Goal: Register for event/course

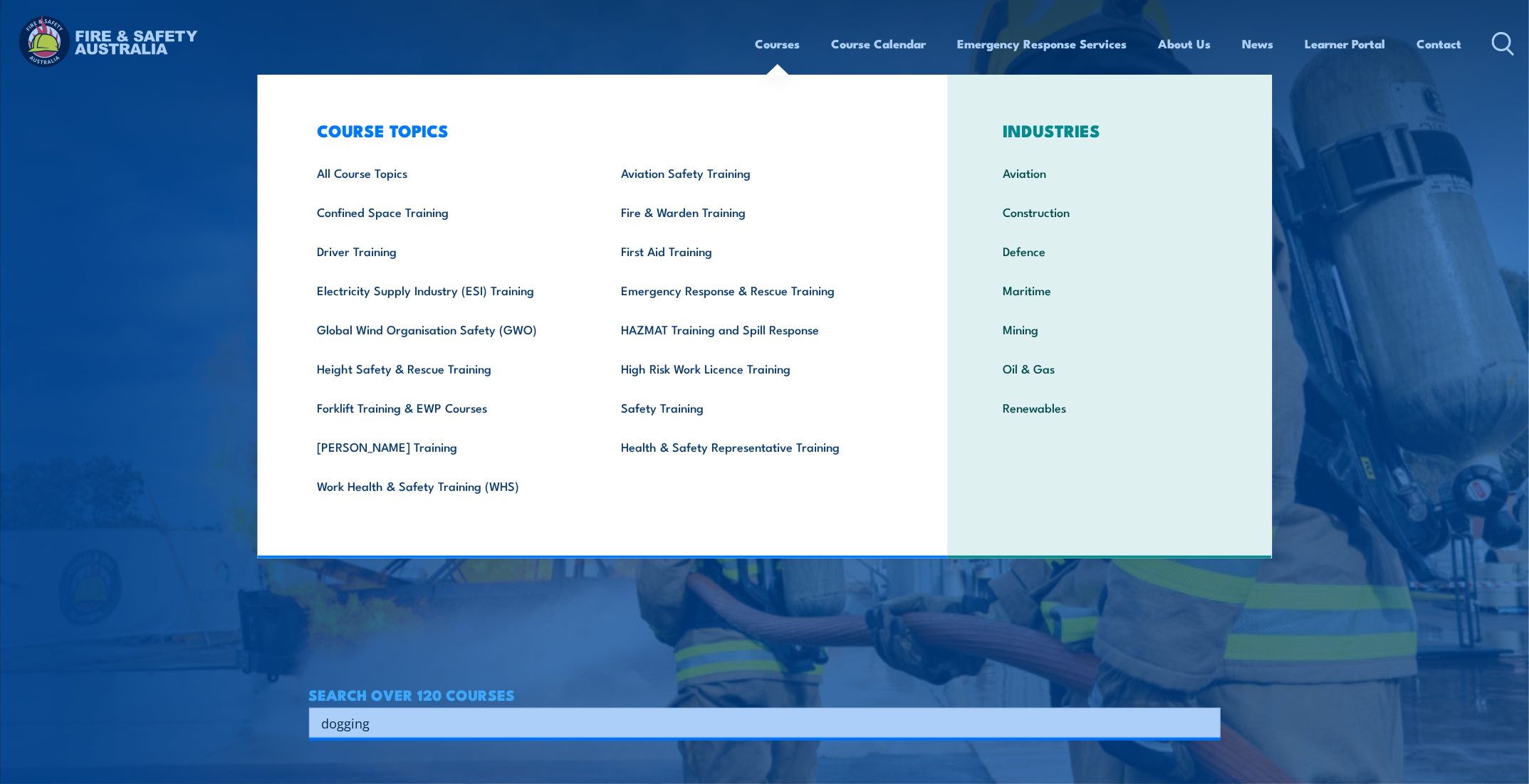
click at [776, 47] on link "Courses" at bounding box center [778, 43] width 45 height 38
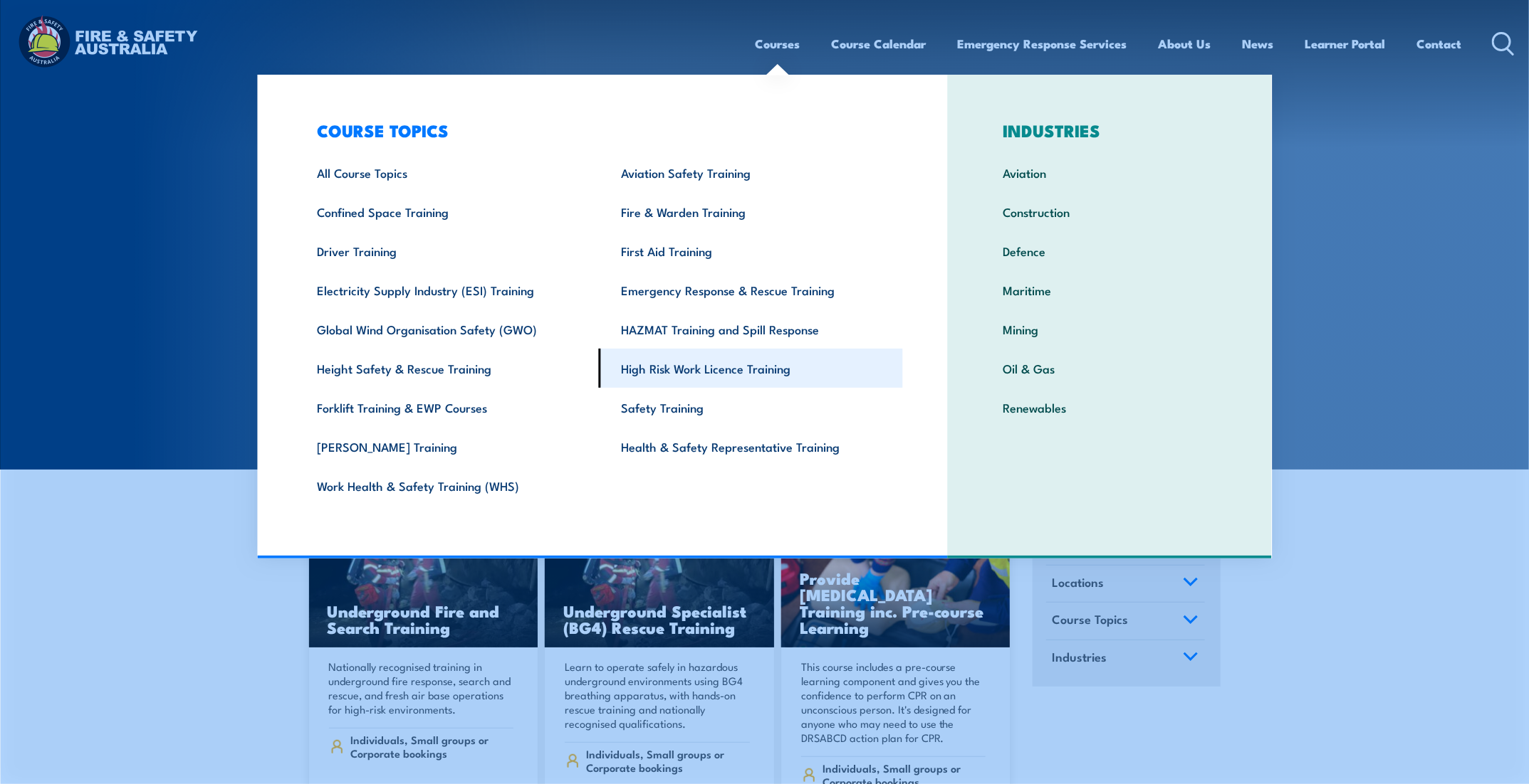
click at [731, 363] on link "High Risk Work Licence Training" at bounding box center [751, 368] width 304 height 39
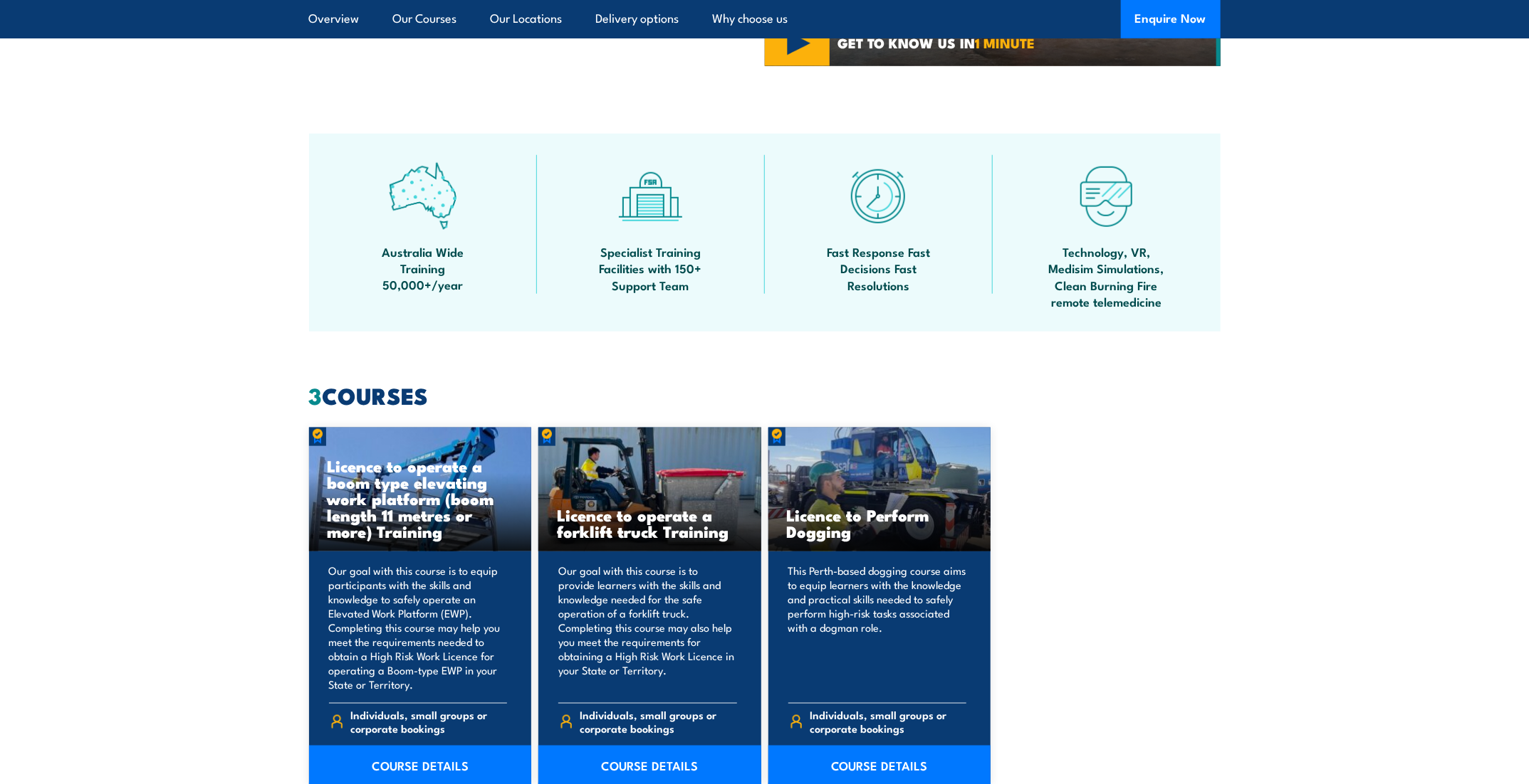
scroll to position [925, 0]
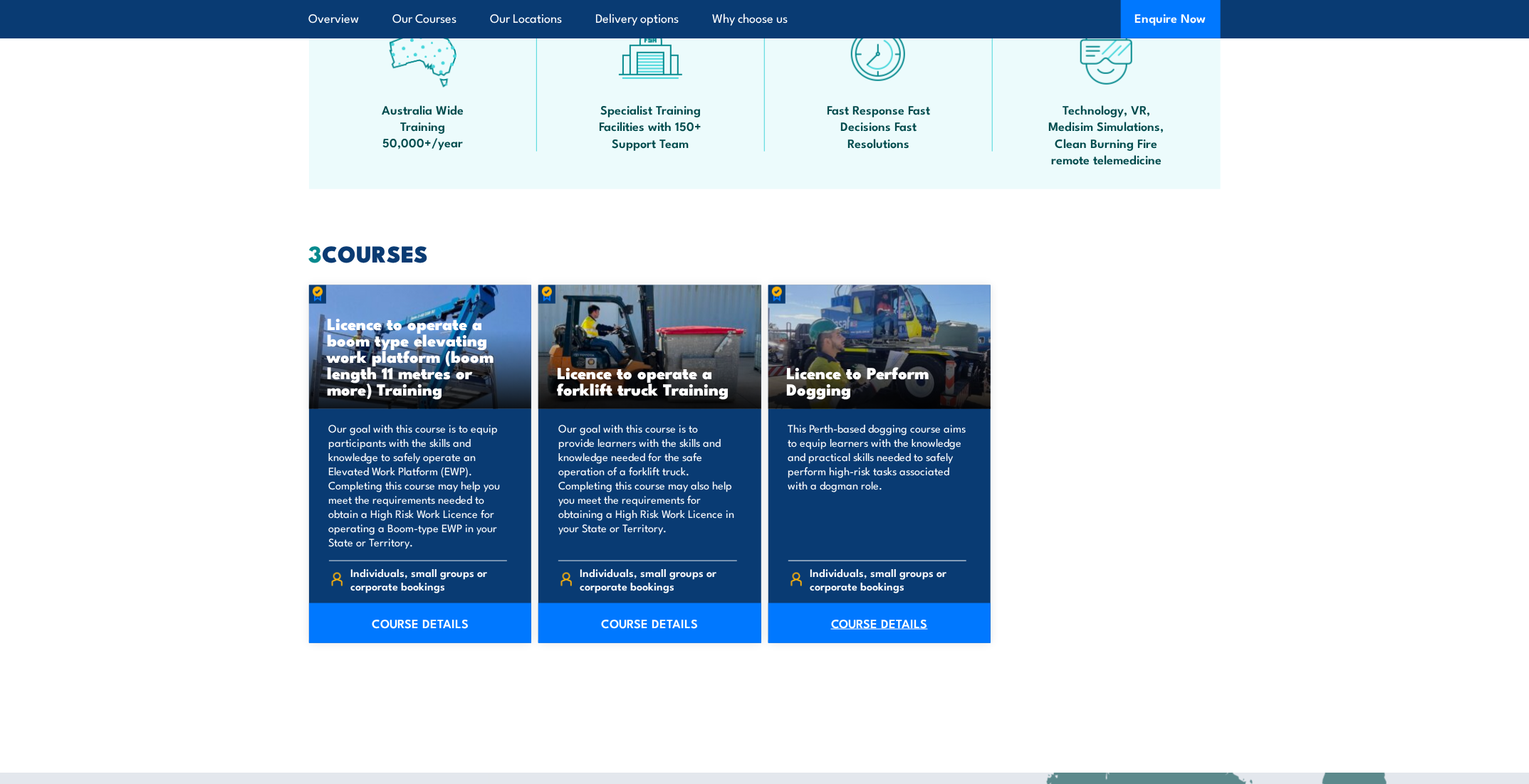
click at [883, 621] on link "COURSE DETAILS" at bounding box center [880, 624] width 223 height 40
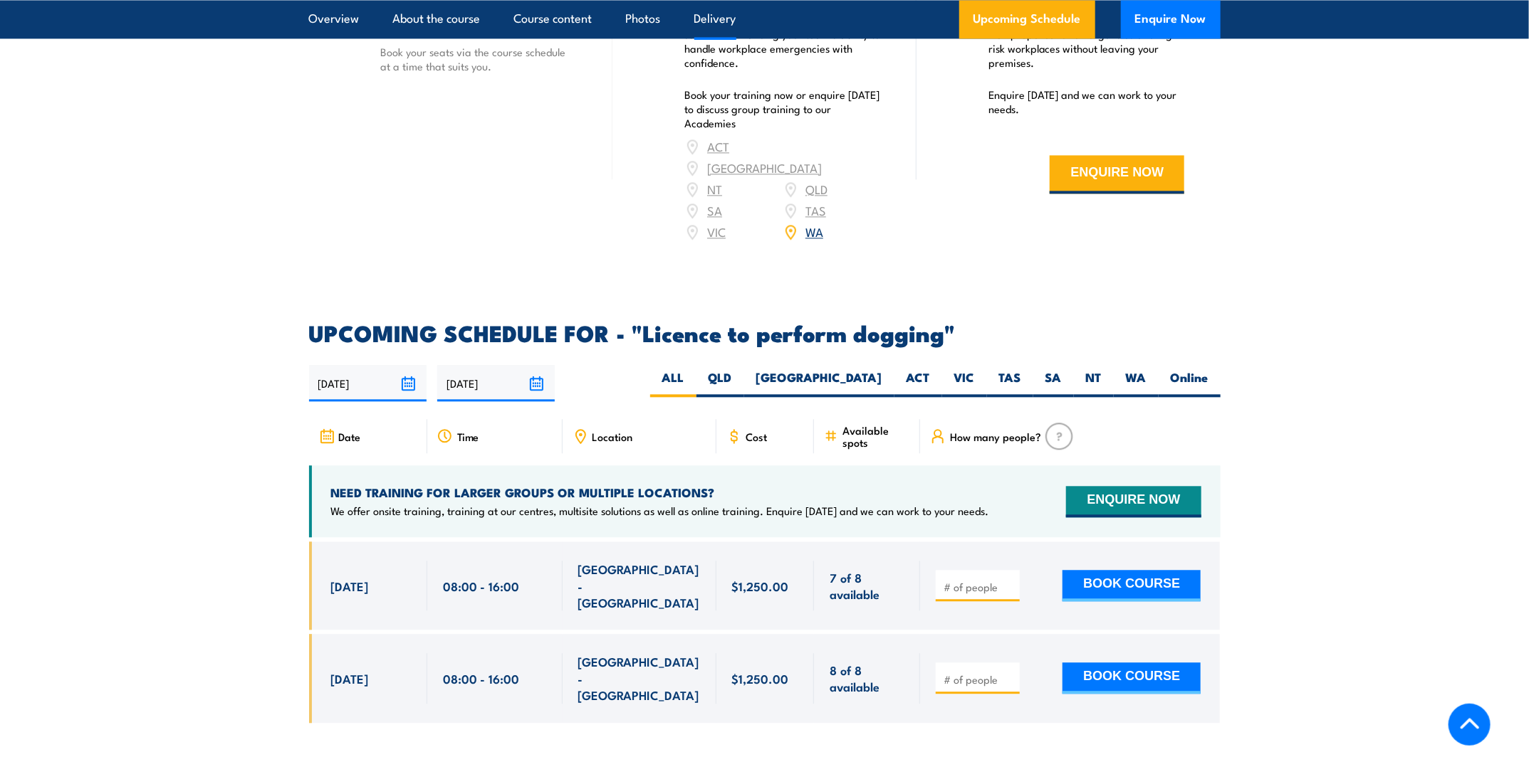
scroll to position [1922, 0]
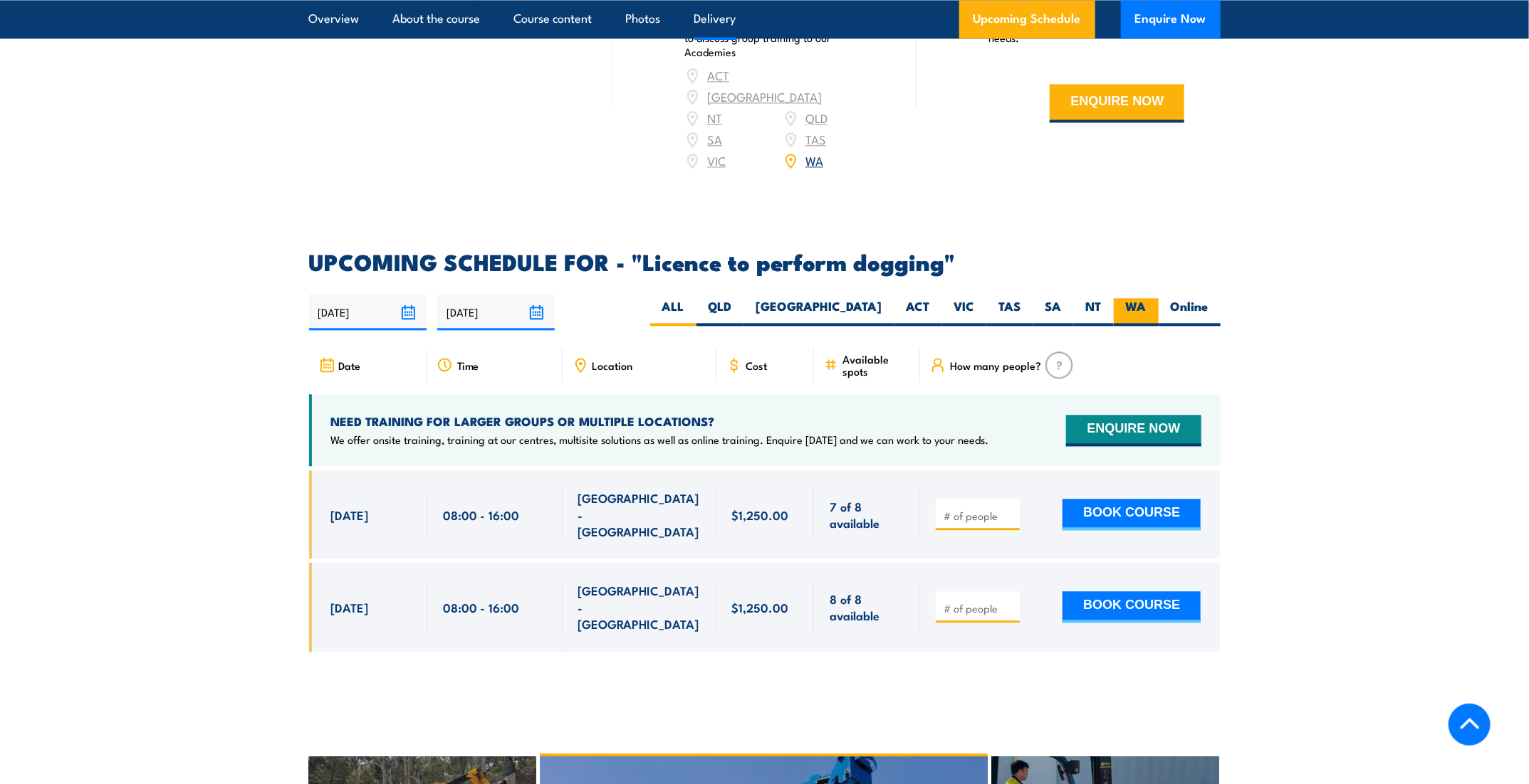
click at [1136, 299] on label "WA" at bounding box center [1136, 312] width 45 height 28
click at [1147, 299] on input "WA" at bounding box center [1151, 303] width 9 height 9
radio input "true"
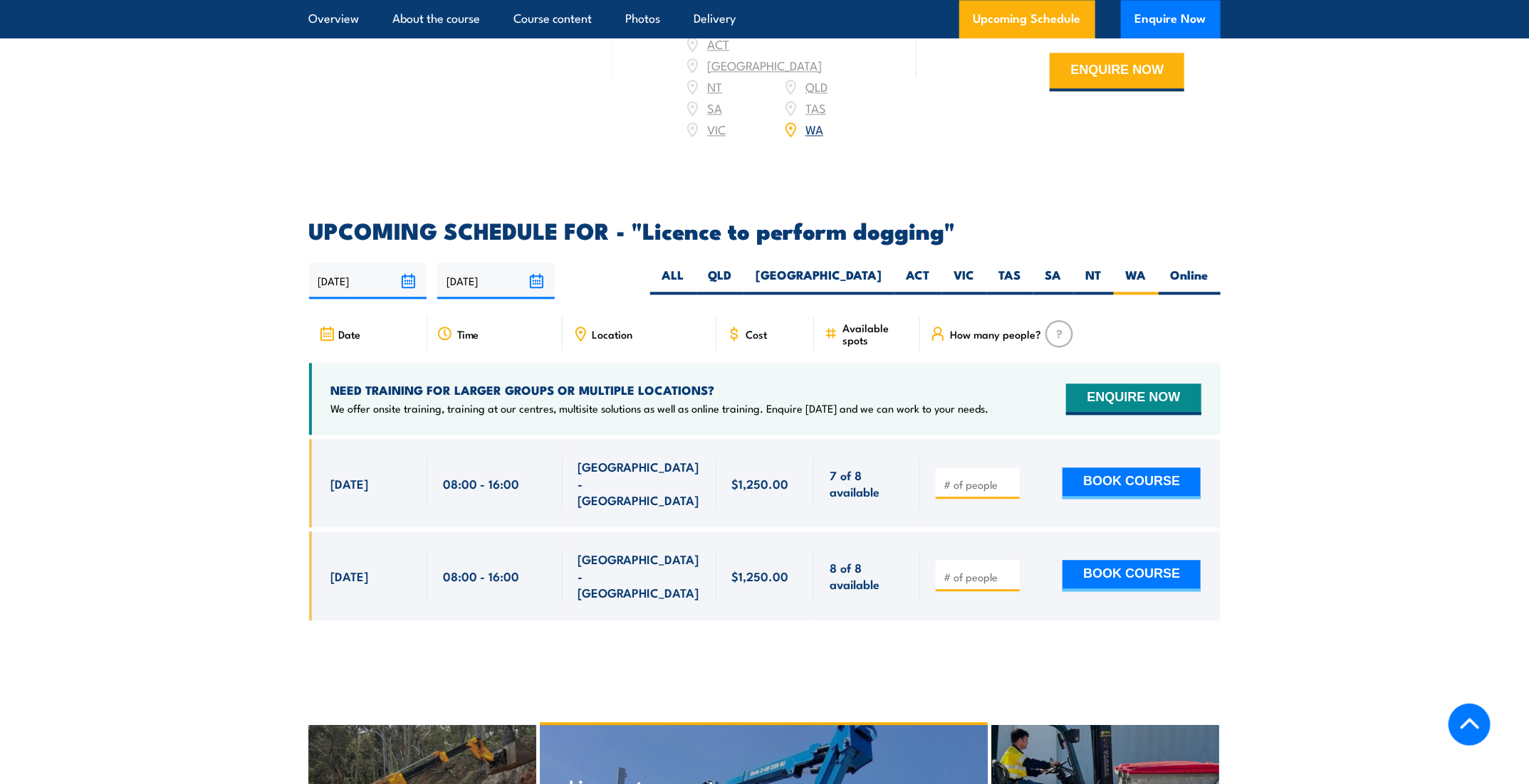
scroll to position [1953, 0]
